Goal: Find specific page/section: Find specific page/section

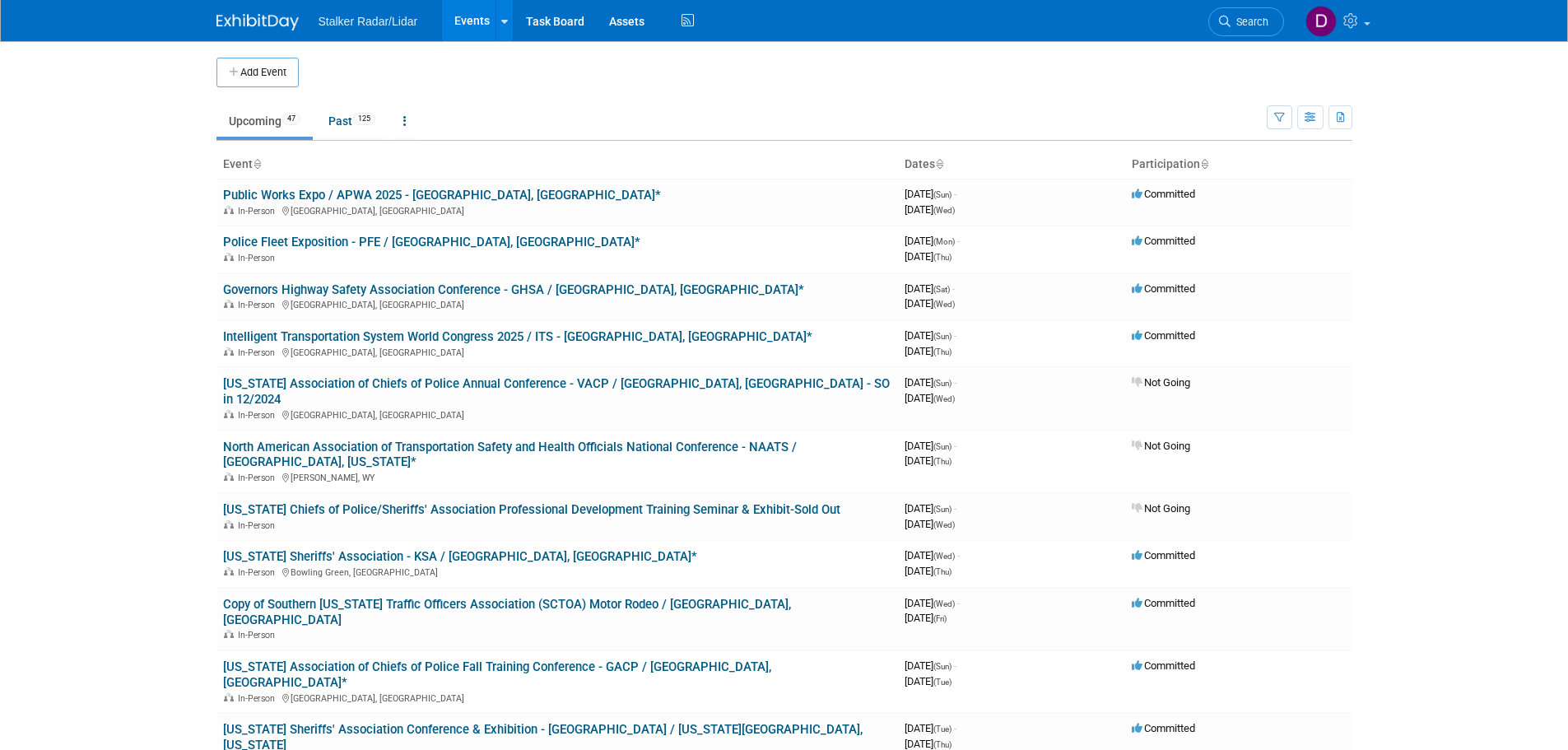
click at [600, 597] on link "Copy of Southern [US_STATE] Traffic Officers Association (SCTOA) Motor Rodeo / …" at bounding box center [507, 612] width 568 height 31
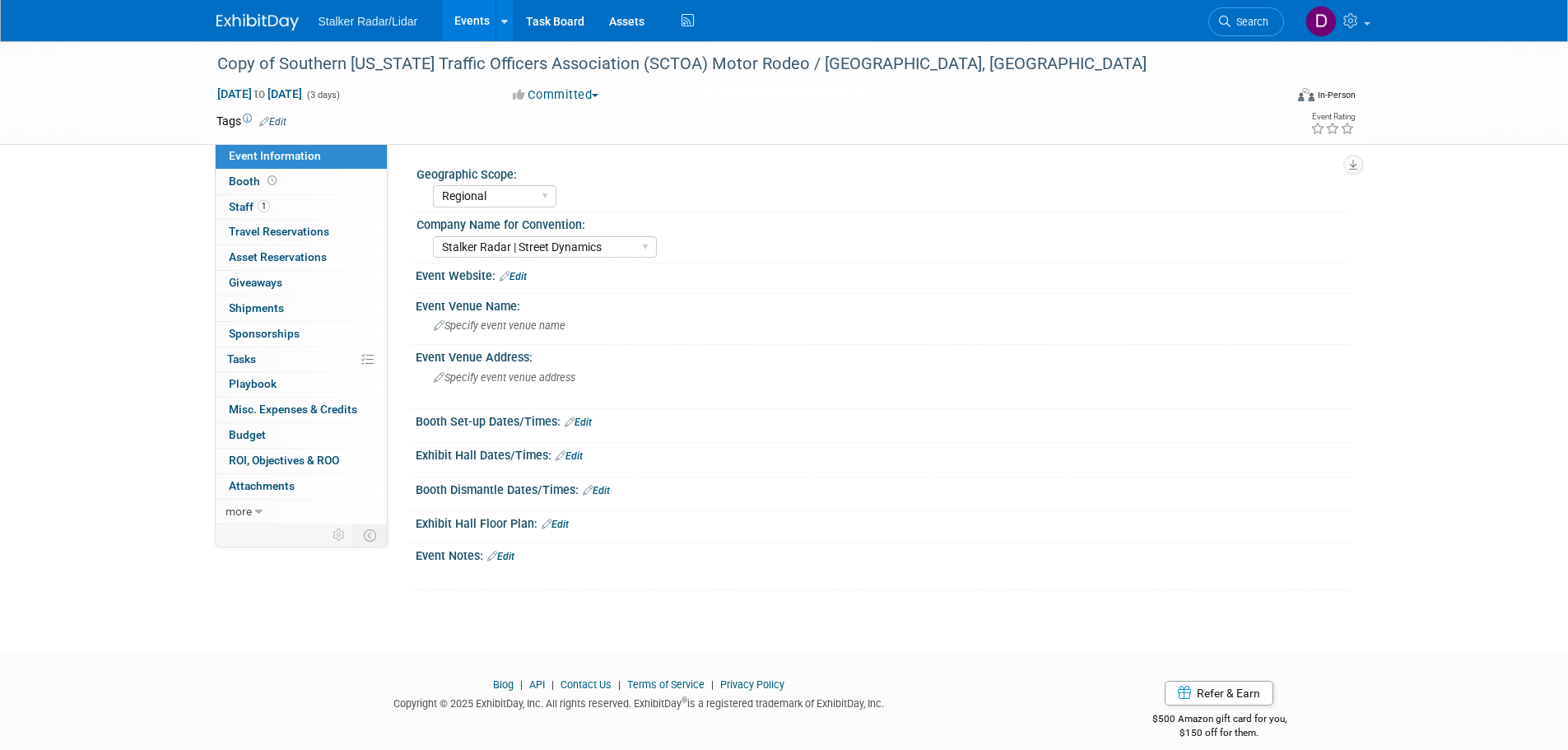
select select "Regional"
select select "Stalker Radar | Street Dynamics"
click at [240, 208] on span "Staff 1" at bounding box center [250, 207] width 41 height 14
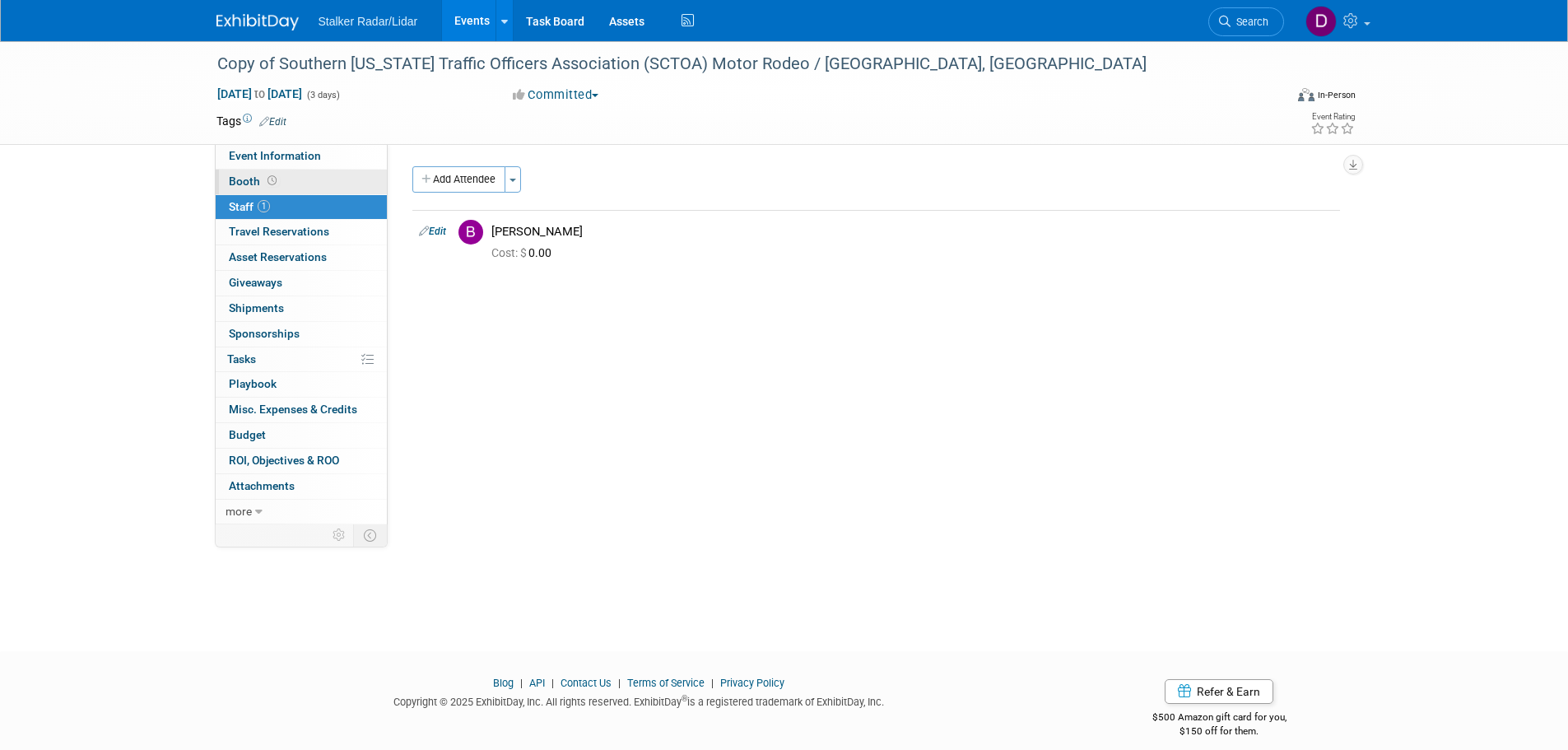
click at [254, 179] on span "Booth" at bounding box center [255, 182] width 51 height 14
